Goal: Information Seeking & Learning: Learn about a topic

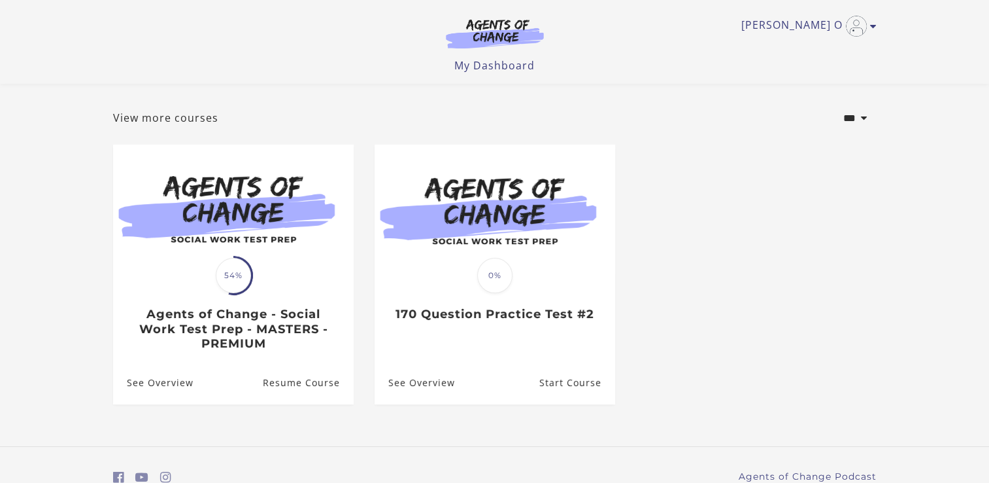
scroll to position [115, 0]
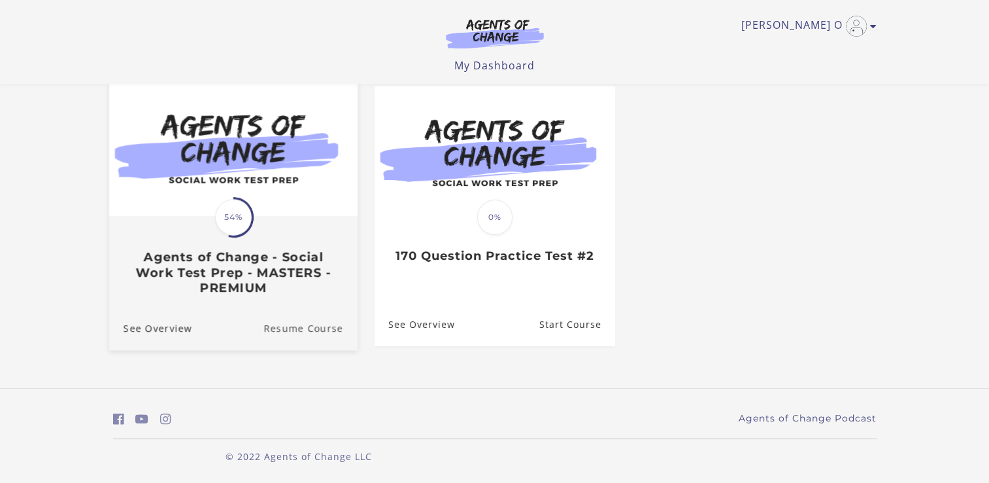
click at [330, 326] on link "Resume Course" at bounding box center [311, 328] width 94 height 44
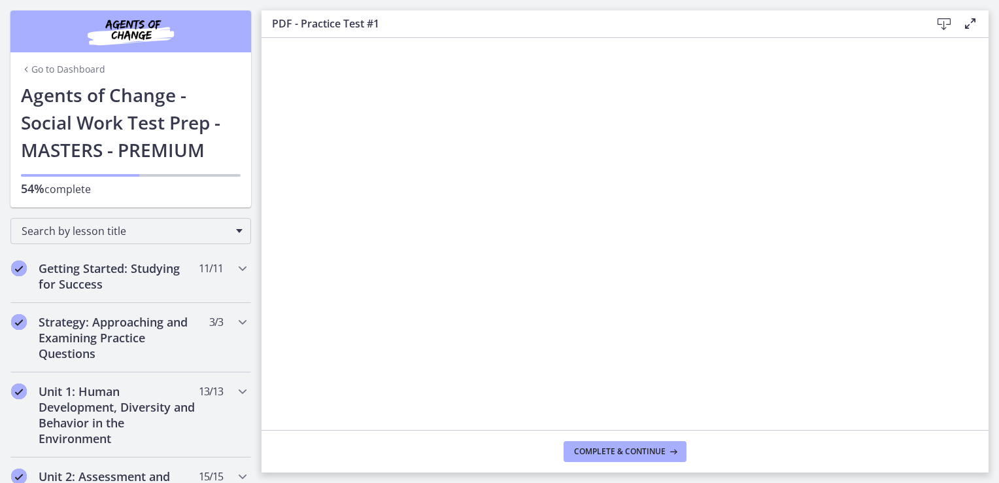
click at [946, 24] on icon at bounding box center [944, 24] width 16 height 16
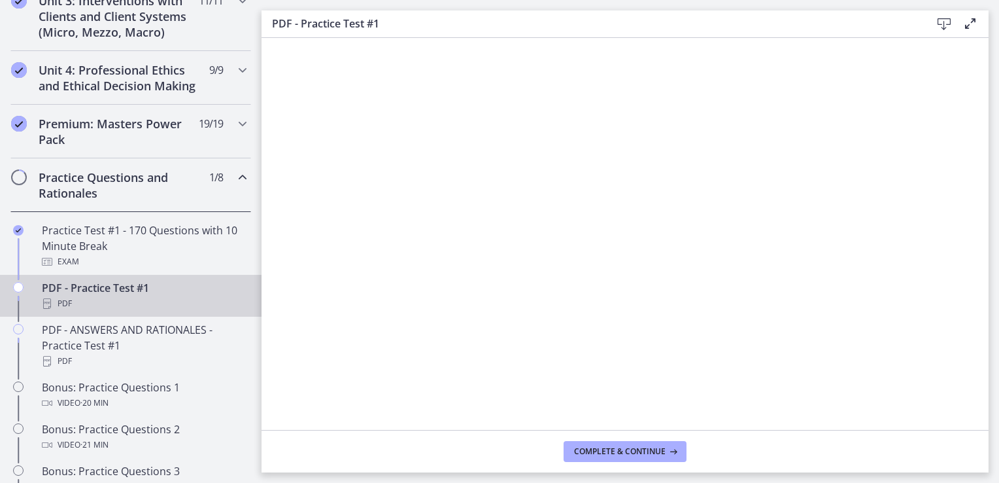
scroll to position [527, 0]
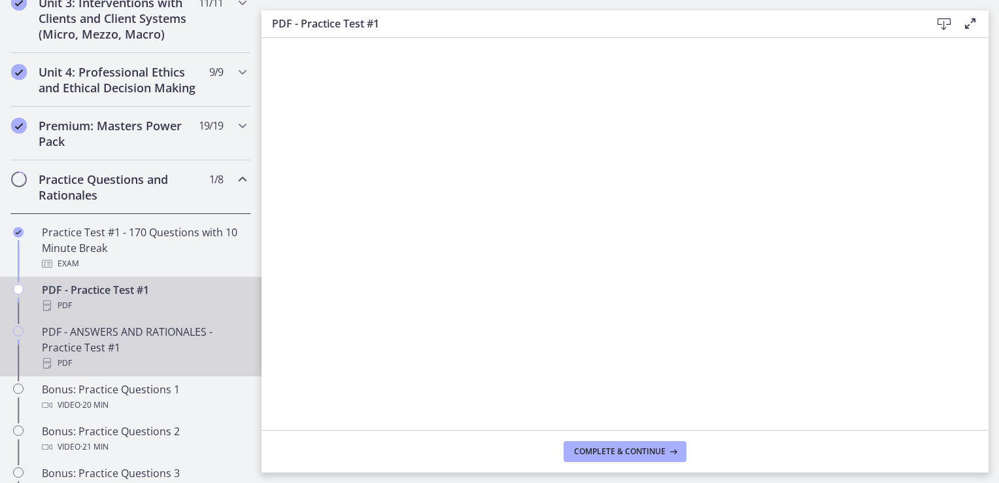
click at [144, 360] on div "PDF - ANSWERS AND RATIONALES - Practice Test #1 PDF" at bounding box center [144, 347] width 204 height 47
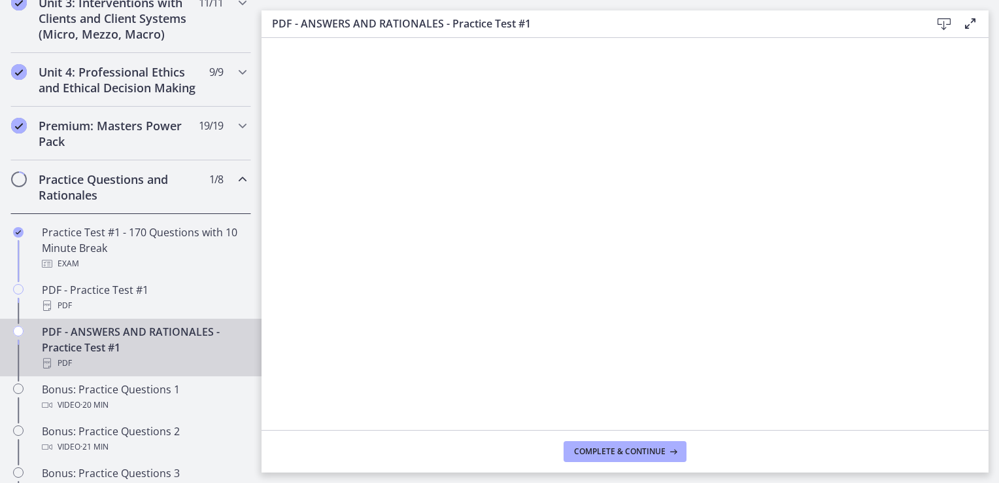
click at [950, 25] on icon at bounding box center [944, 24] width 16 height 16
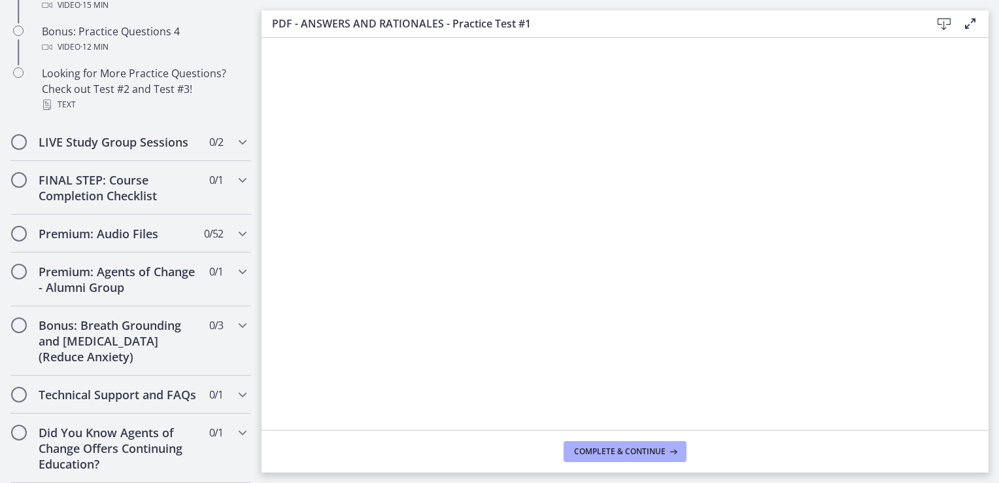
scroll to position [1037, 0]
click at [165, 134] on h2 "LIVE Study Group Sessions" at bounding box center [119, 142] width 160 height 16
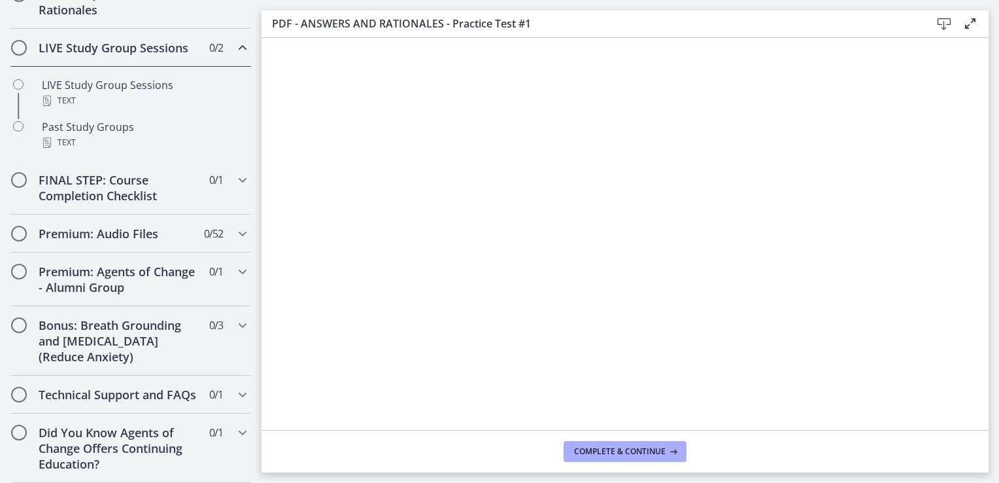
scroll to position [739, 0]
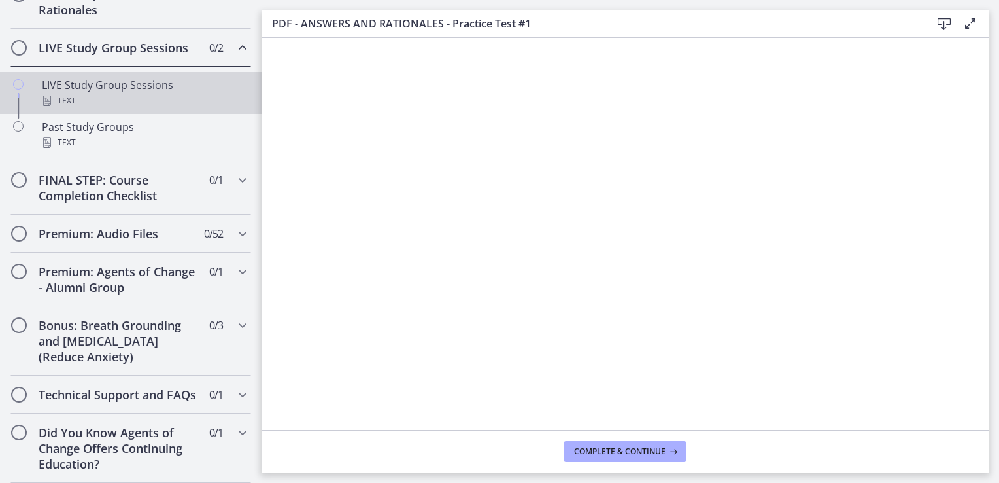
click at [165, 77] on div "LIVE Study Group Sessions Text" at bounding box center [144, 92] width 204 height 31
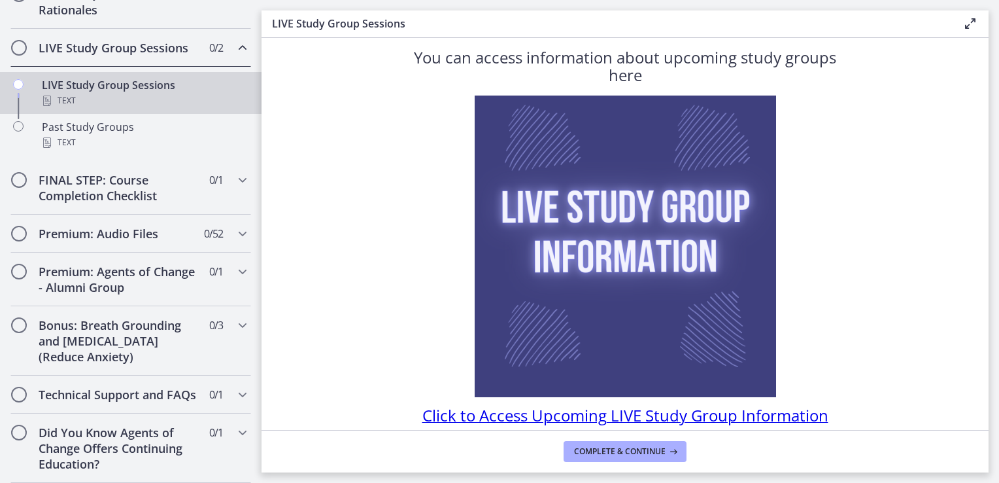
scroll to position [82, 0]
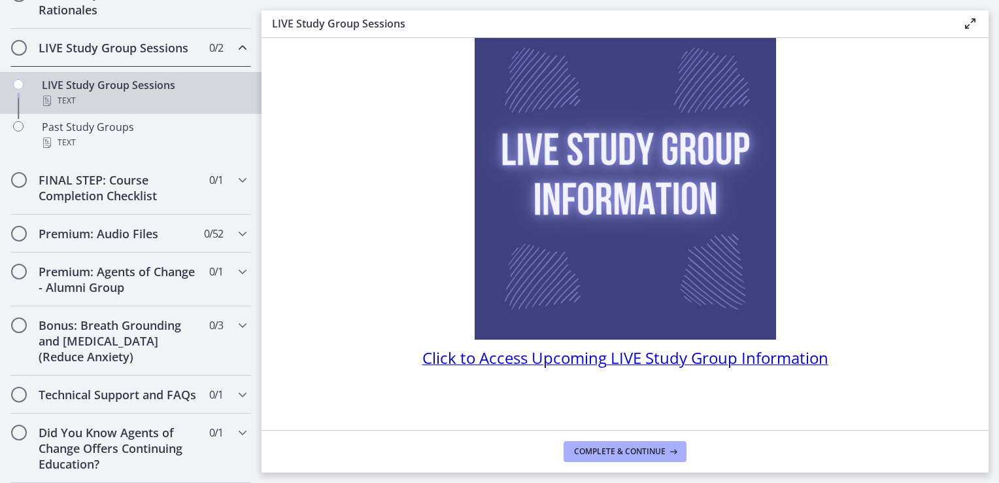
click at [583, 354] on span "Click to Access Upcoming LIVE Study Group Information" at bounding box center [625, 358] width 406 height 22
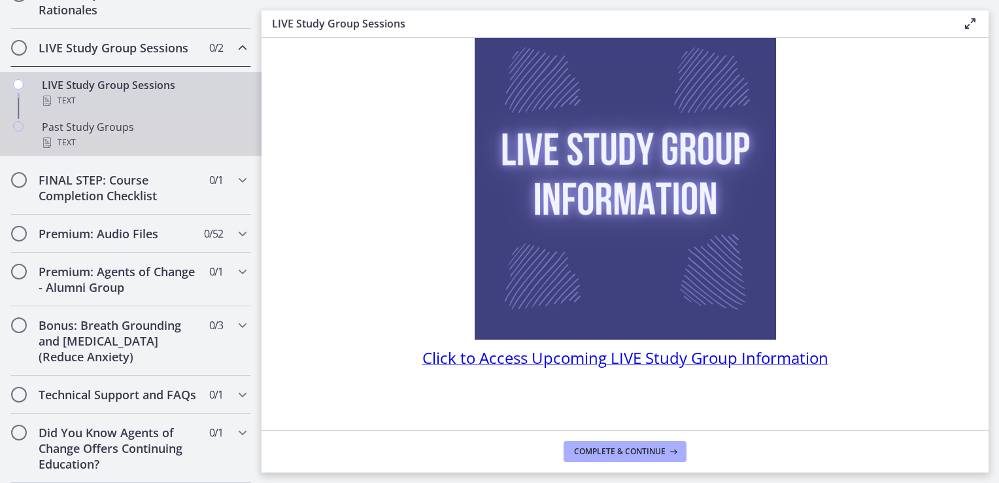
click at [116, 135] on div "Text" at bounding box center [144, 143] width 204 height 16
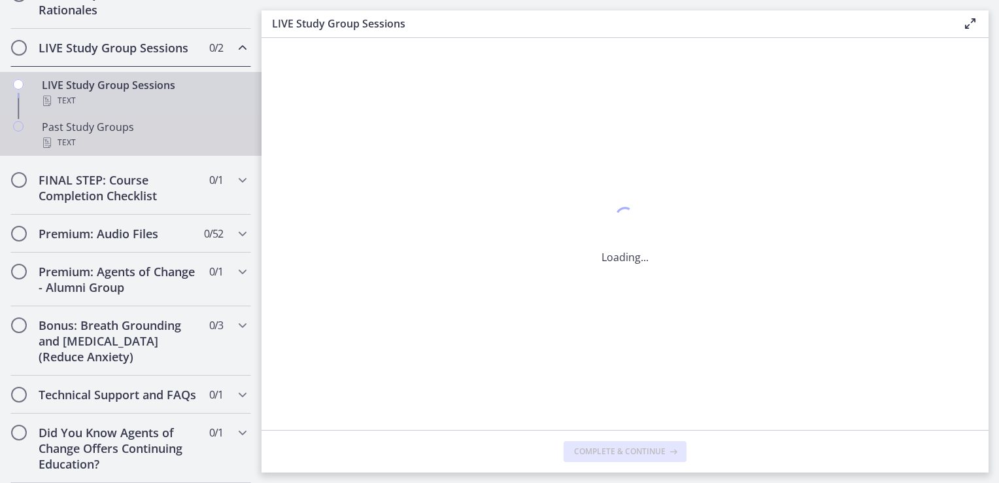
scroll to position [0, 0]
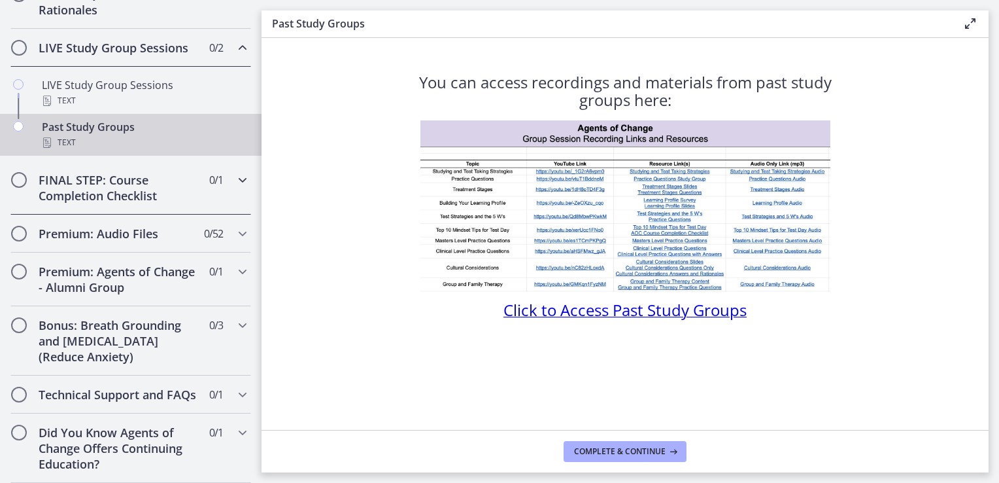
click at [133, 172] on h2 "FINAL STEP: Course Completion Checklist" at bounding box center [119, 187] width 160 height 31
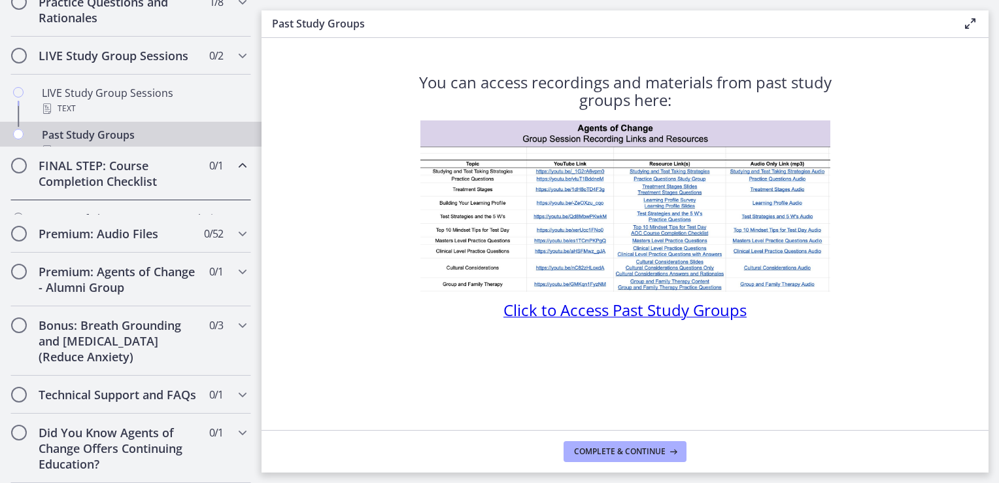
scroll to position [713, 0]
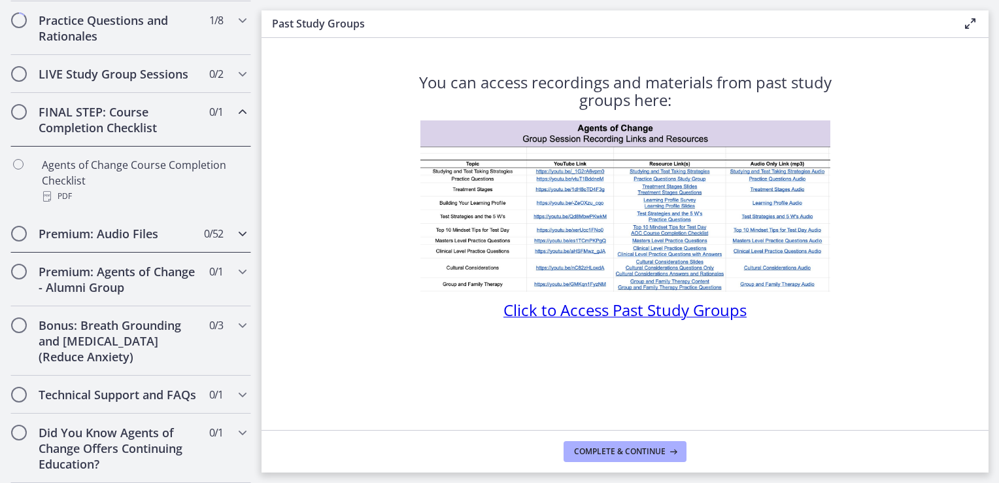
click at [135, 226] on h2 "Premium: Audio Files" at bounding box center [119, 234] width 160 height 16
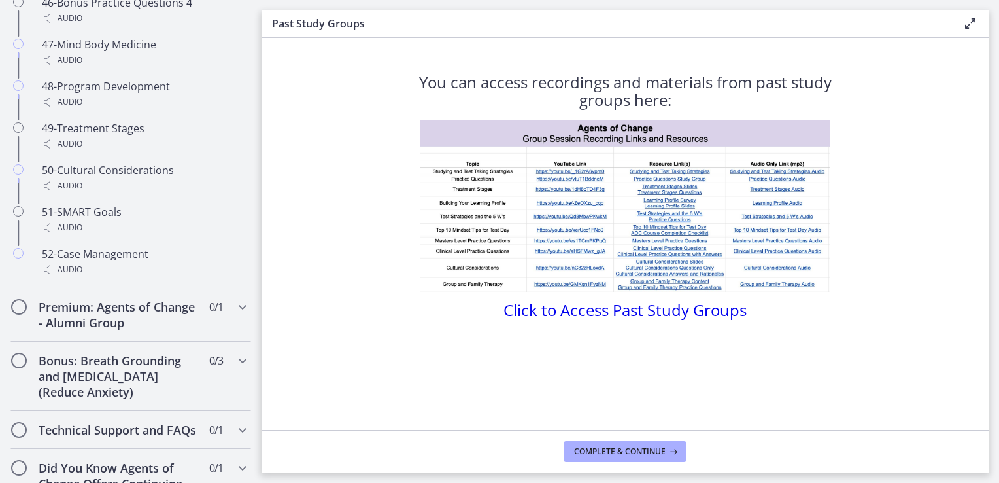
scroll to position [2895, 0]
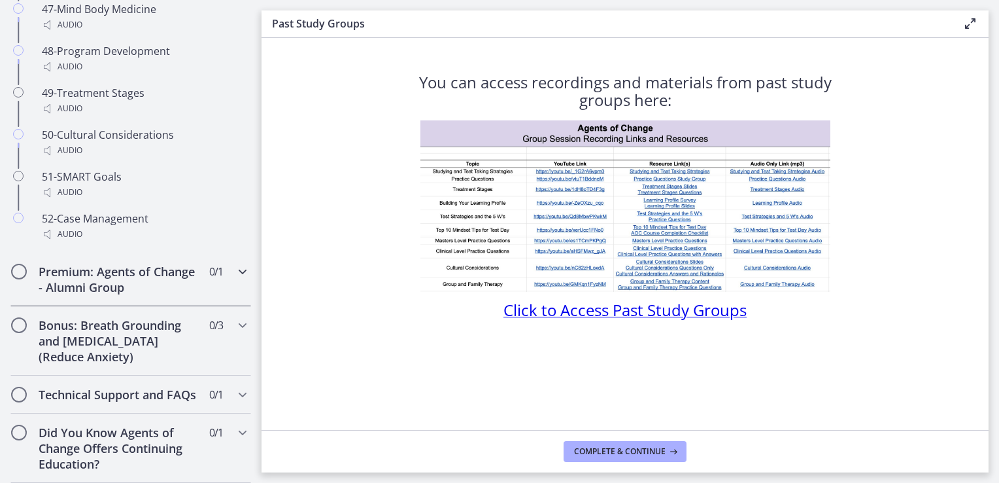
click at [85, 264] on h2 "Premium: Agents of Change - Alumni Group" at bounding box center [119, 279] width 160 height 31
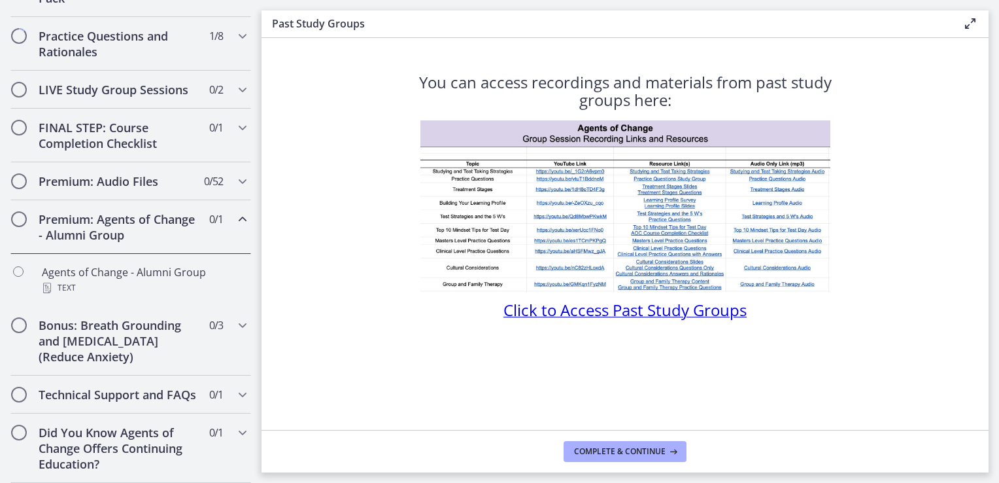
scroll to position [697, 0]
click at [97, 317] on h2 "Bonus: Breath Grounding and Guided Imagery (Reduce Anxiety)" at bounding box center [119, 340] width 160 height 47
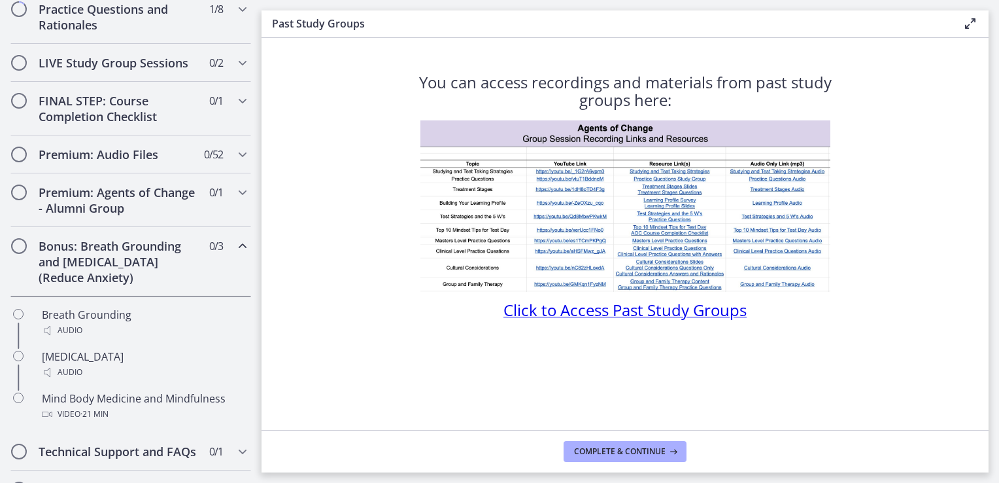
scroll to position [781, 0]
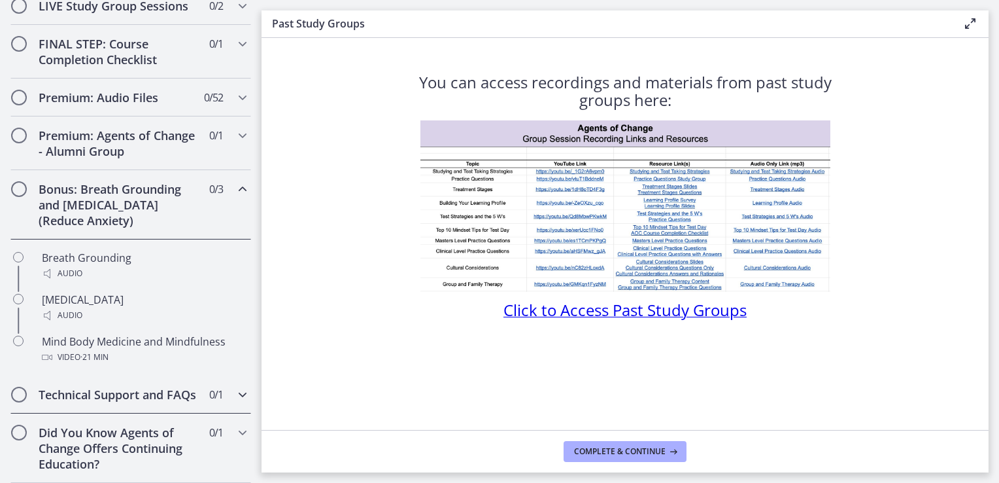
click at [108, 387] on h2 "Technical Support and FAQs" at bounding box center [119, 395] width 160 height 16
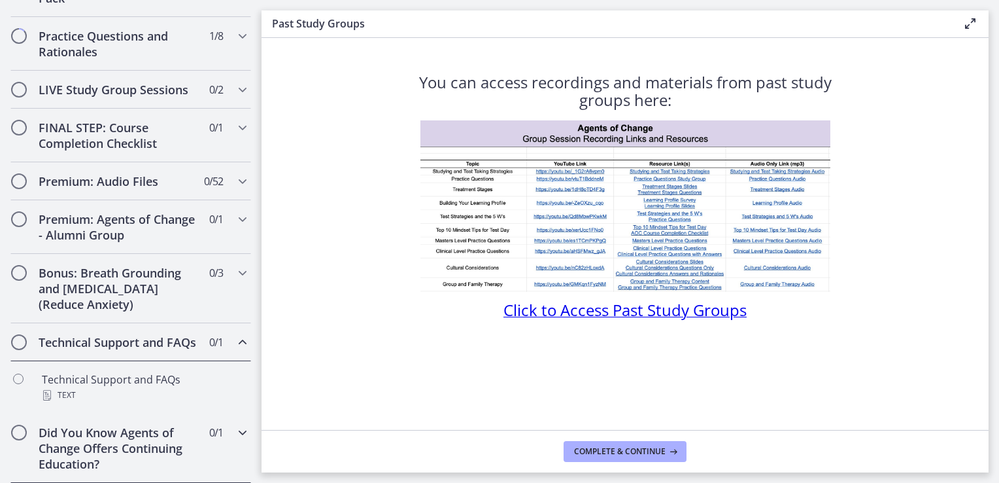
click at [140, 432] on h2 "Did You Know Agents of Change Offers Continuing Education?" at bounding box center [119, 447] width 160 height 47
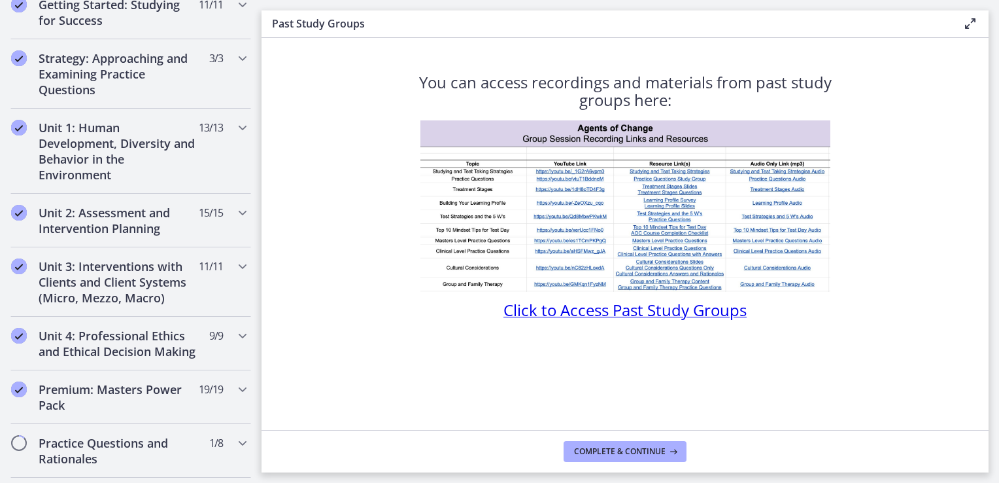
scroll to position [0, 0]
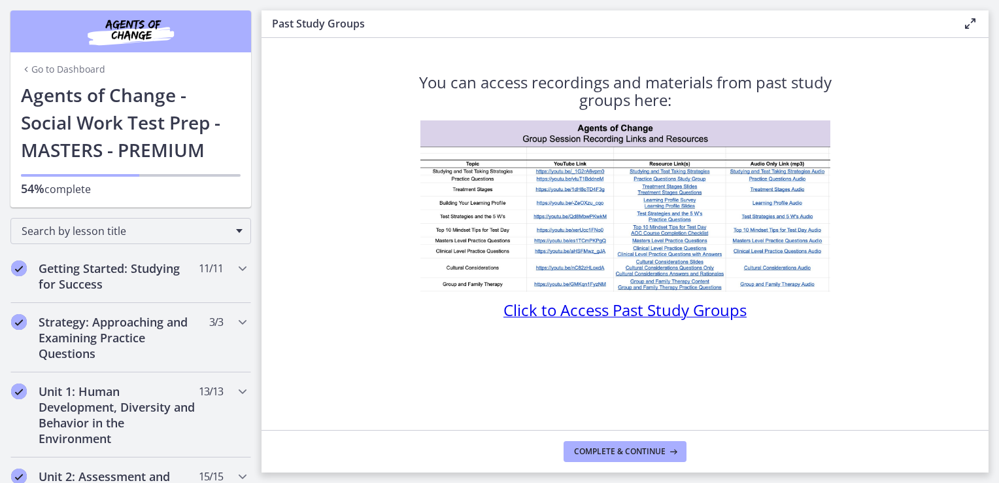
click at [988, 111] on section "You can access recordings and materials from past study groups here: Click to A…" at bounding box center [625, 234] width 727 height 392
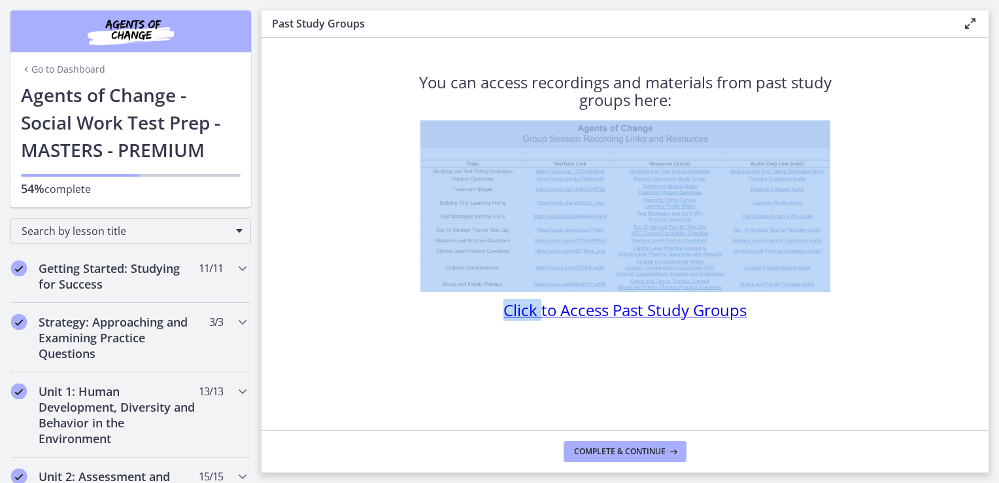
click at [988, 111] on section "You can access recordings and materials from past study groups here: Click to A…" at bounding box center [625, 234] width 727 height 392
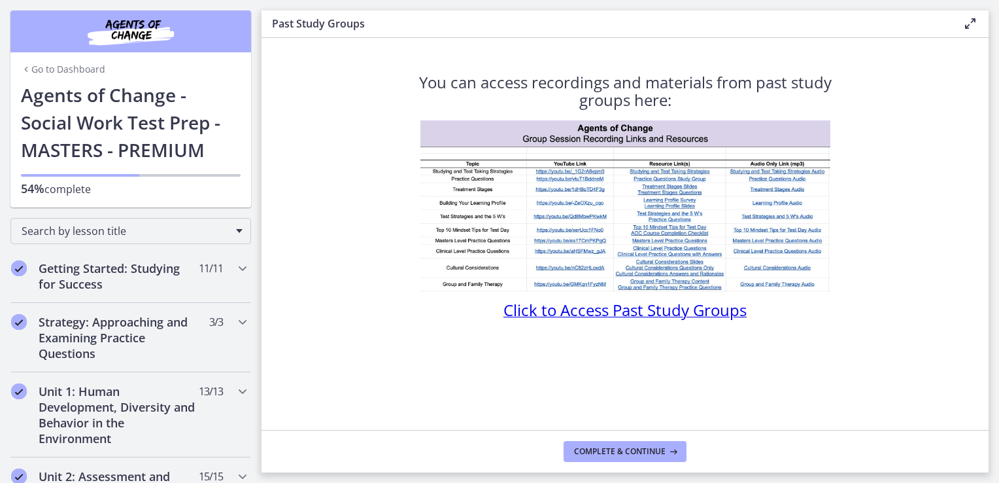
click at [868, 331] on section "You can access recordings and materials from past study groups here: Click to A…" at bounding box center [625, 234] width 727 height 392
